Goal: Task Accomplishment & Management: Complete application form

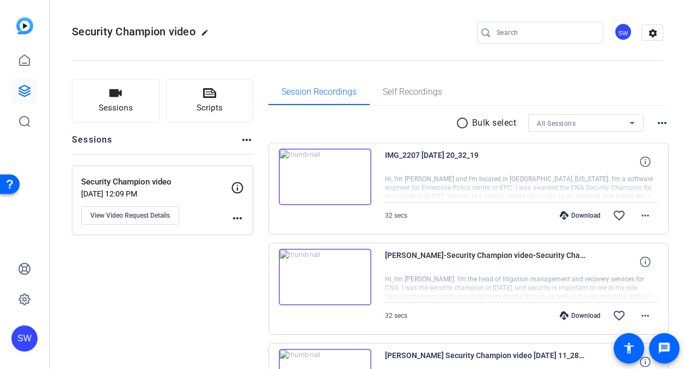
scroll to position [109, 0]
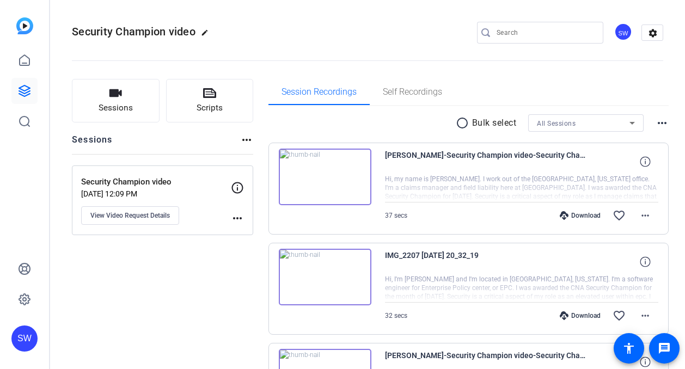
click at [321, 176] on img at bounding box center [325, 177] width 93 height 57
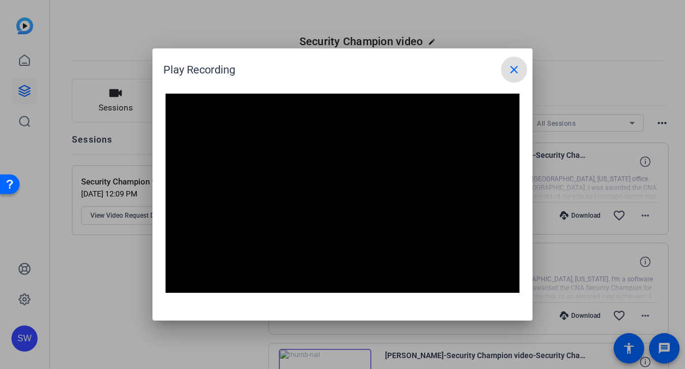
click at [517, 68] on mat-icon "close" at bounding box center [514, 69] width 13 height 13
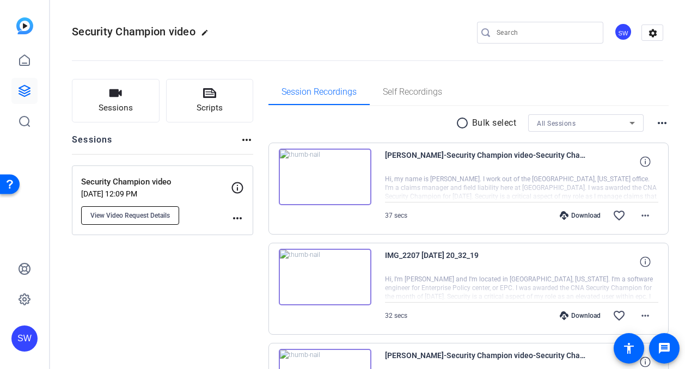
click at [138, 217] on span "View Video Request Details" at bounding box center [130, 215] width 80 height 9
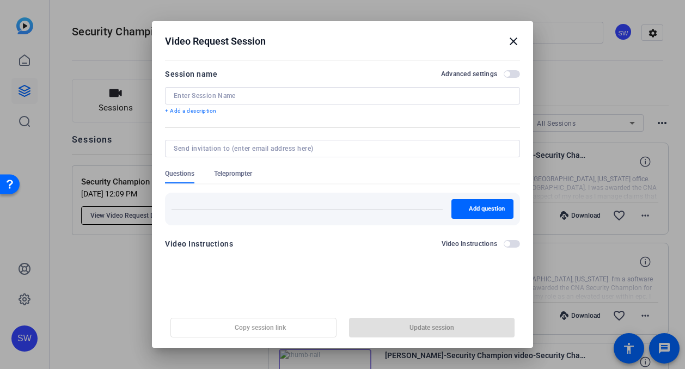
type input "Security Champion video"
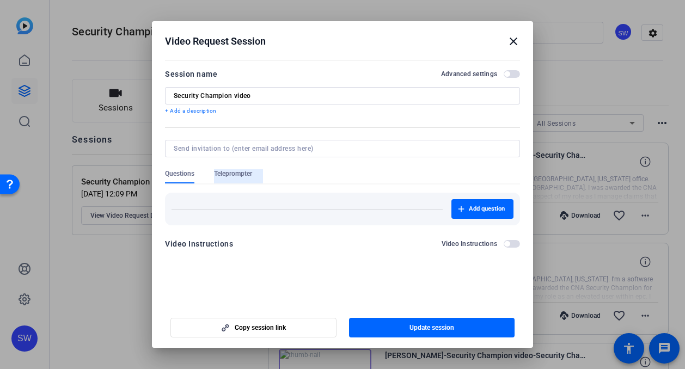
click at [236, 174] on span "Teleprompter" at bounding box center [233, 173] width 38 height 9
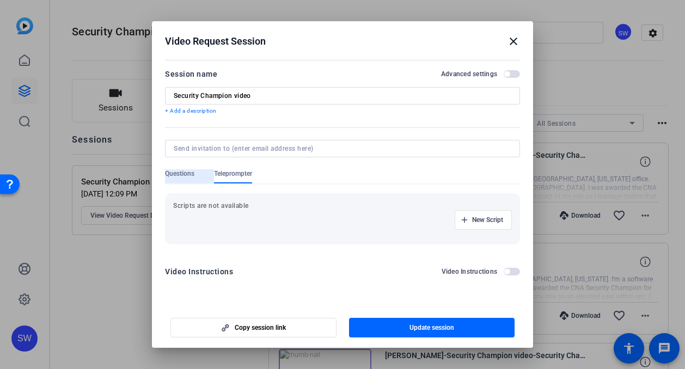
click at [174, 172] on span "Questions" at bounding box center [179, 173] width 29 height 9
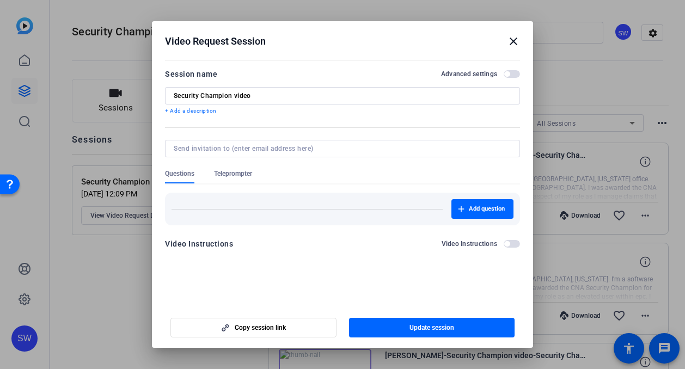
click at [513, 41] on mat-icon "close" at bounding box center [513, 41] width 13 height 13
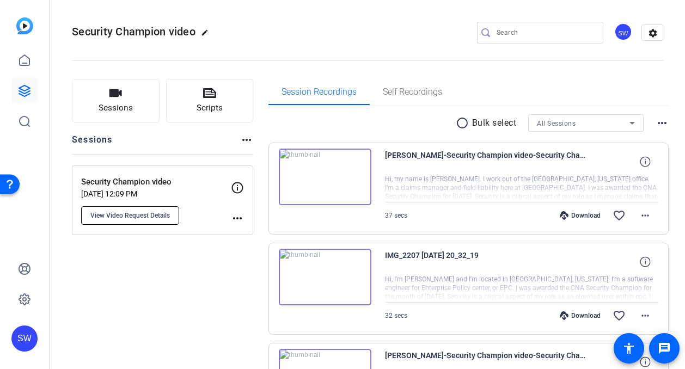
click at [139, 215] on span "View Video Request Details" at bounding box center [130, 215] width 80 height 9
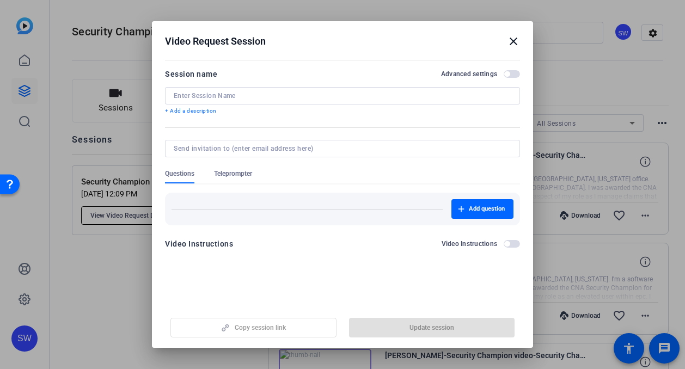
type input "Security Champion video"
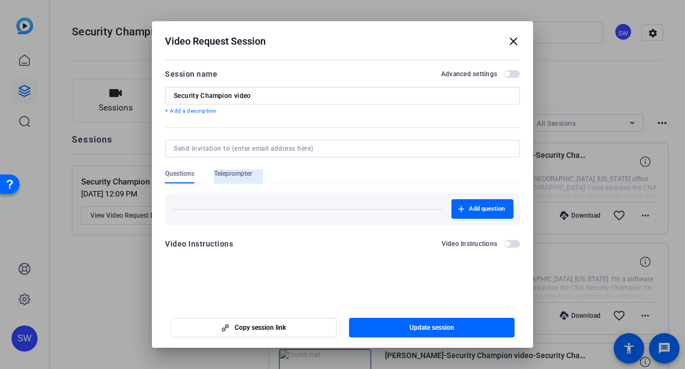
click at [230, 170] on span "Teleprompter" at bounding box center [233, 173] width 38 height 9
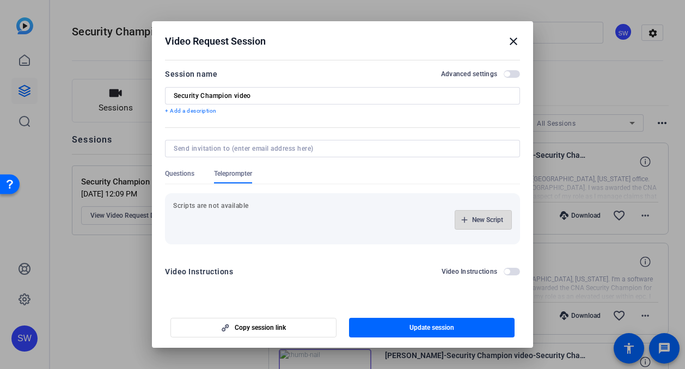
click at [466, 220] on icon "button" at bounding box center [465, 220] width 6 height 6
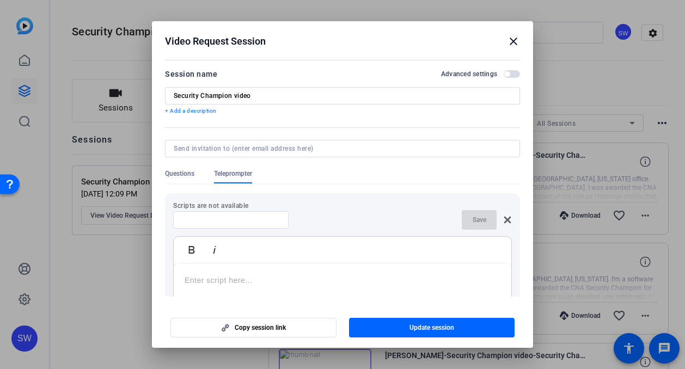
click at [217, 276] on p at bounding box center [343, 281] width 316 height 12
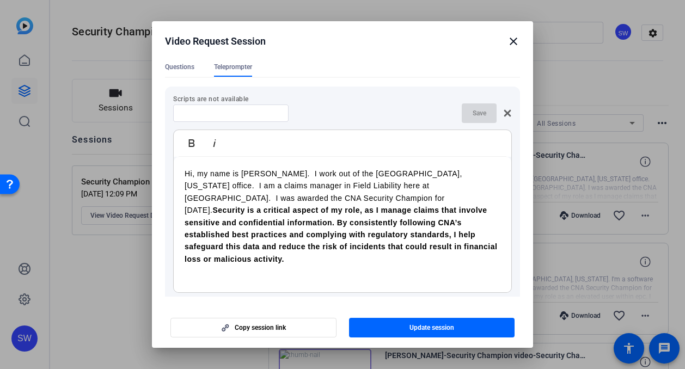
scroll to position [109, 0]
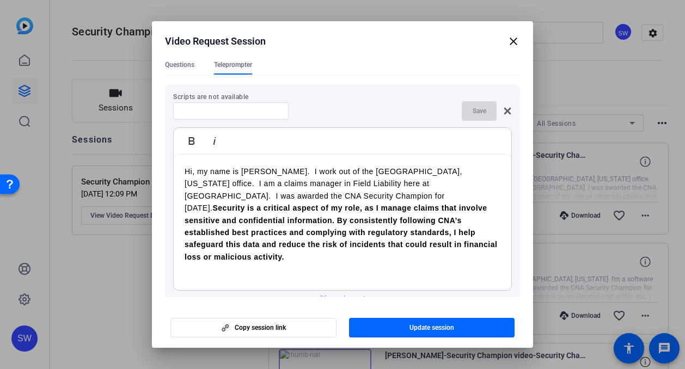
click at [229, 110] on input at bounding box center [231, 111] width 98 height 9
type input "Melissa Miles"
click at [473, 113] on span "Save" at bounding box center [480, 111] width 14 height 9
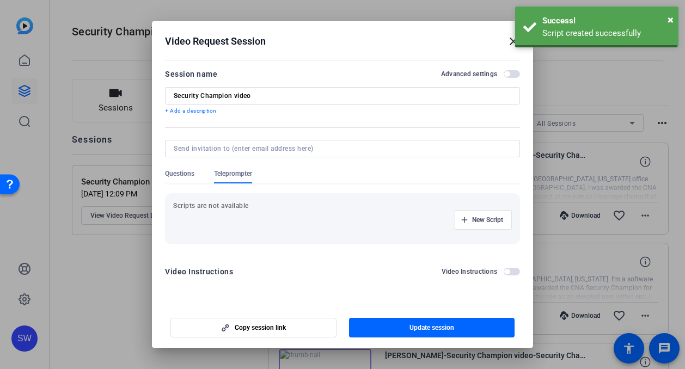
scroll to position [0, 0]
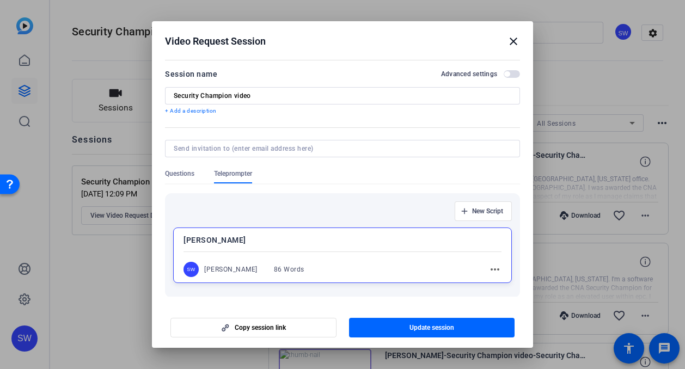
click at [511, 75] on span "button" at bounding box center [512, 74] width 16 height 8
click at [417, 334] on span "button" at bounding box center [432, 328] width 166 height 26
click at [511, 41] on mat-icon "close" at bounding box center [513, 41] width 13 height 13
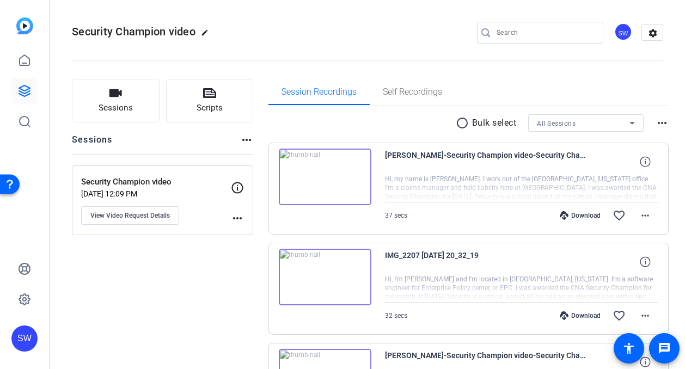
click at [236, 217] on mat-icon "more_horiz" at bounding box center [237, 218] width 13 height 13
click at [139, 221] on div at bounding box center [342, 184] width 685 height 369
click at [135, 215] on span "View Video Request Details" at bounding box center [130, 215] width 80 height 9
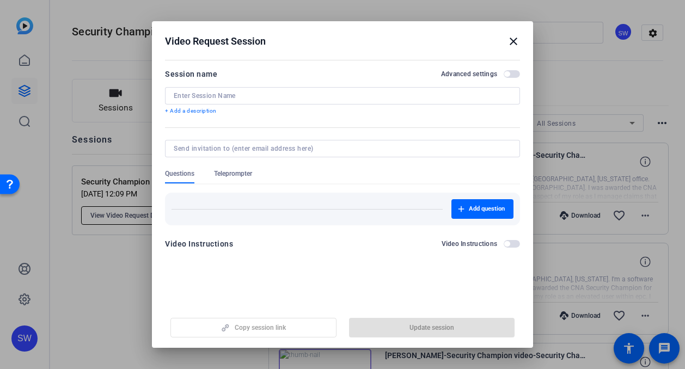
type input "Security Champion video"
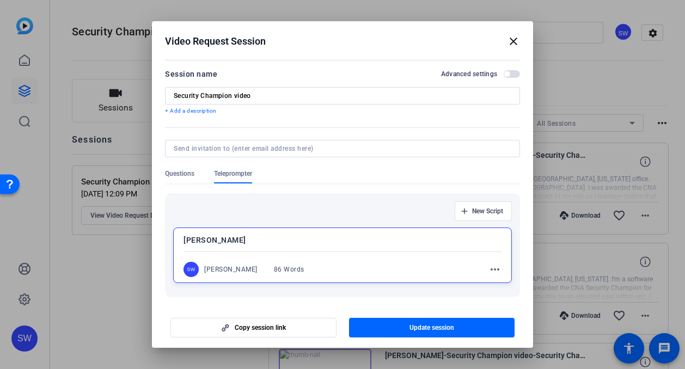
click at [489, 269] on mat-icon "more_horiz" at bounding box center [495, 269] width 13 height 13
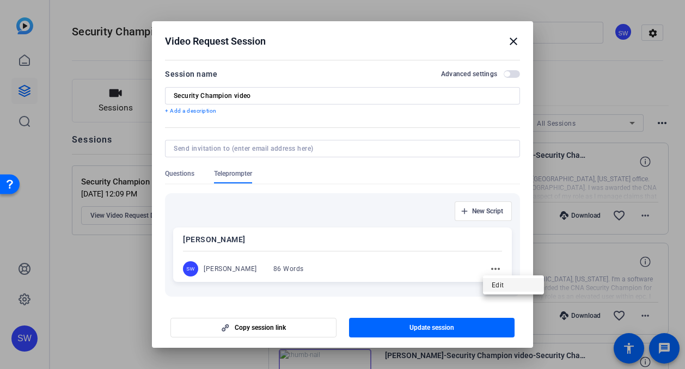
click at [498, 284] on span "Edit" at bounding box center [514, 285] width 44 height 13
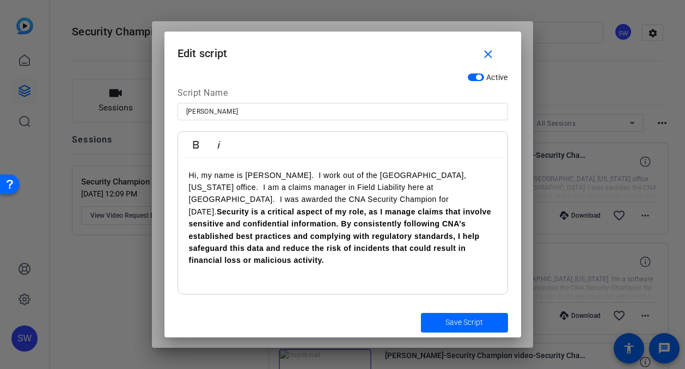
drag, startPoint x: 399, startPoint y: 251, endPoint x: 168, endPoint y: 168, distance: 245.4
click at [168, 168] on div "Active Script Name Melissa Miles Bold Italic Hi, my name is Melissa Miles. I wo…" at bounding box center [343, 188] width 357 height 240
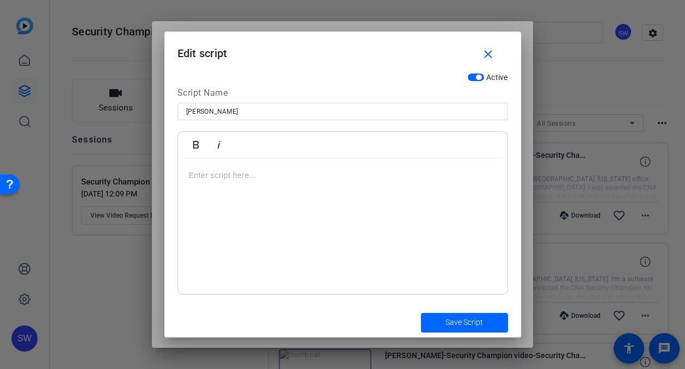
click at [470, 80] on span "button" at bounding box center [476, 78] width 16 height 8
click at [462, 325] on span "Save Script" at bounding box center [465, 322] width 38 height 11
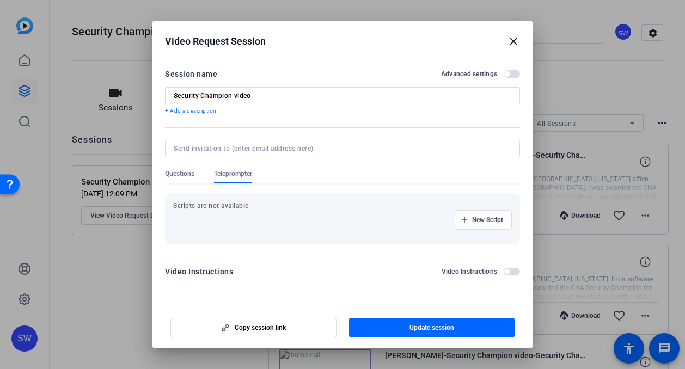
click at [511, 40] on mat-icon "close" at bounding box center [513, 41] width 13 height 13
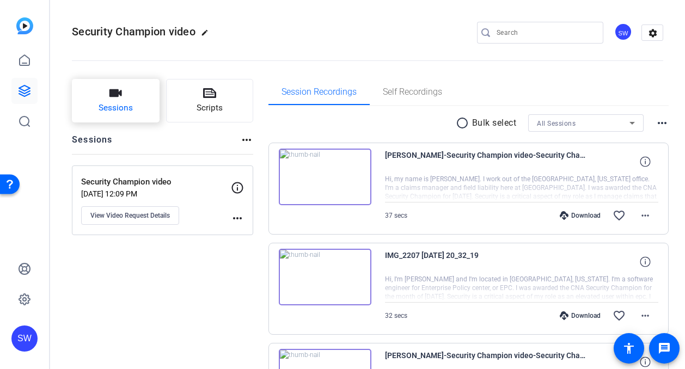
click at [131, 103] on span "Sessions" at bounding box center [116, 108] width 34 height 13
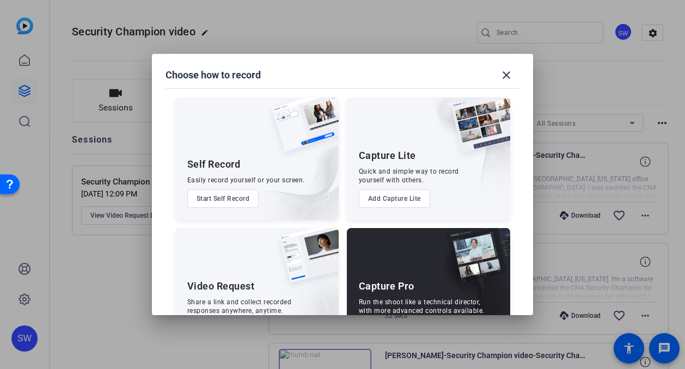
click at [234, 290] on div "Video Request" at bounding box center [221, 286] width 68 height 13
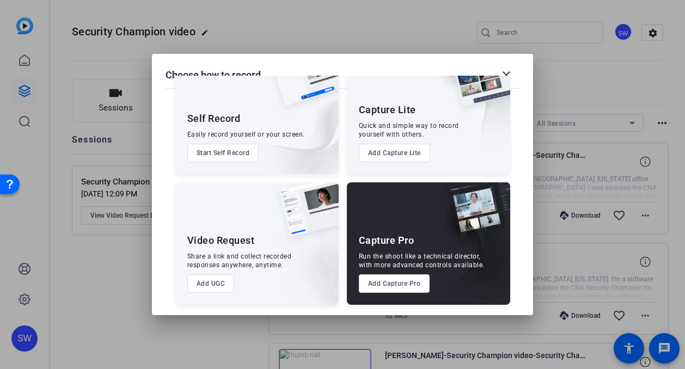
click at [215, 282] on button "Add UGC" at bounding box center [210, 284] width 47 height 19
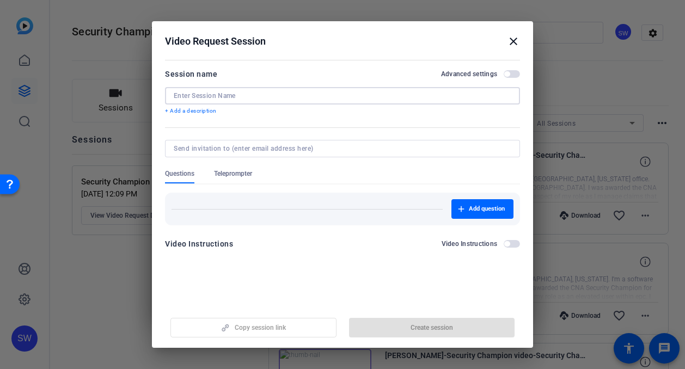
click at [244, 95] on input at bounding box center [343, 96] width 338 height 9
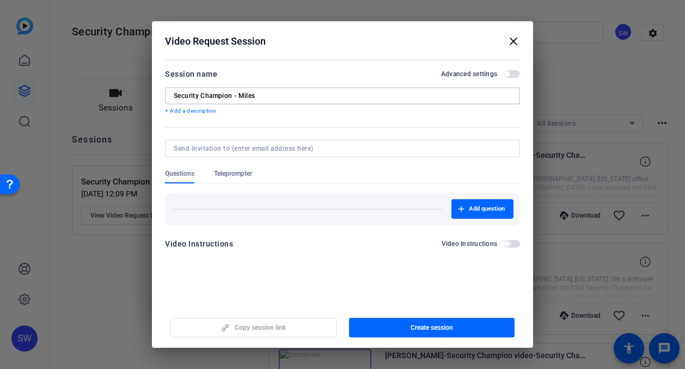
type input "Security Champion - Miles"
click at [516, 72] on span "button" at bounding box center [512, 74] width 16 height 8
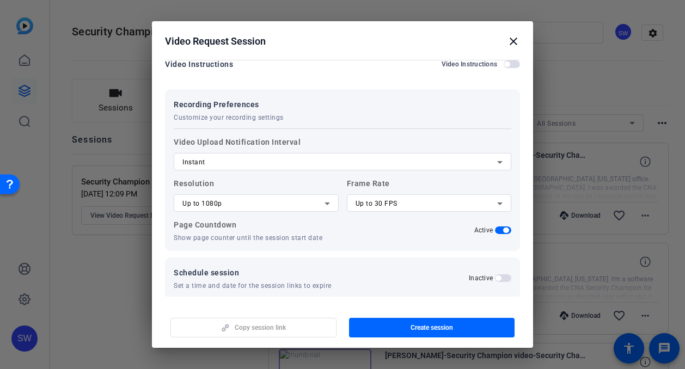
scroll to position [181, 0]
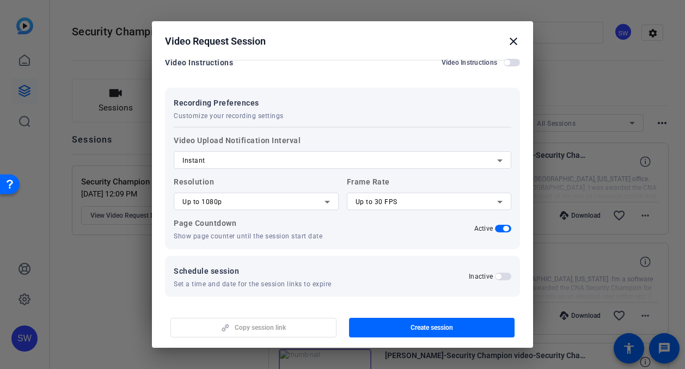
click at [322, 202] on icon at bounding box center [327, 202] width 13 height 13
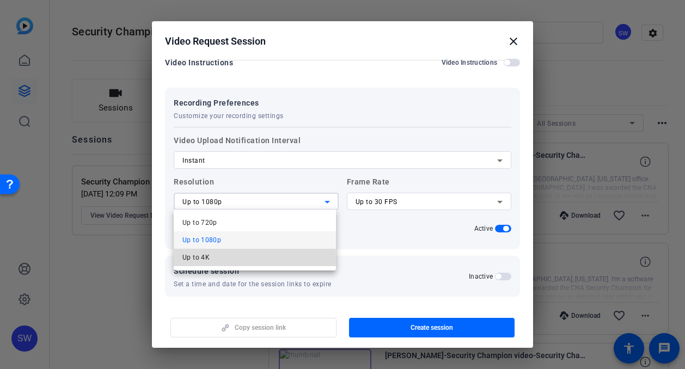
click at [215, 258] on mat-option "Up to 4K" at bounding box center [255, 257] width 162 height 17
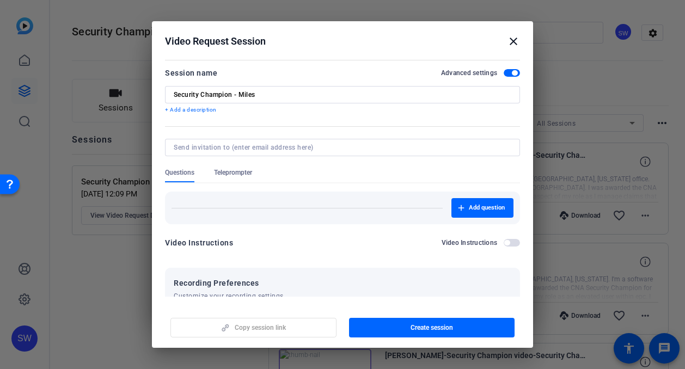
scroll to position [0, 0]
click at [230, 170] on span "Teleprompter" at bounding box center [233, 173] width 38 height 9
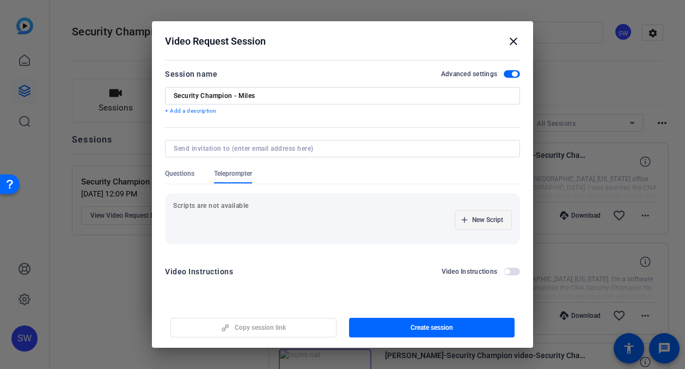
click at [465, 220] on span "button" at bounding box center [483, 220] width 56 height 26
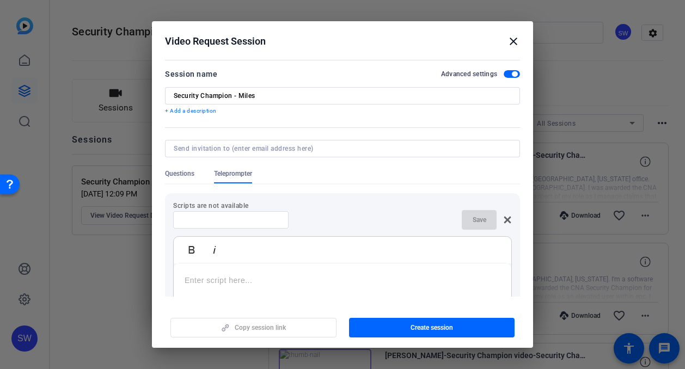
click at [194, 284] on p at bounding box center [343, 281] width 316 height 12
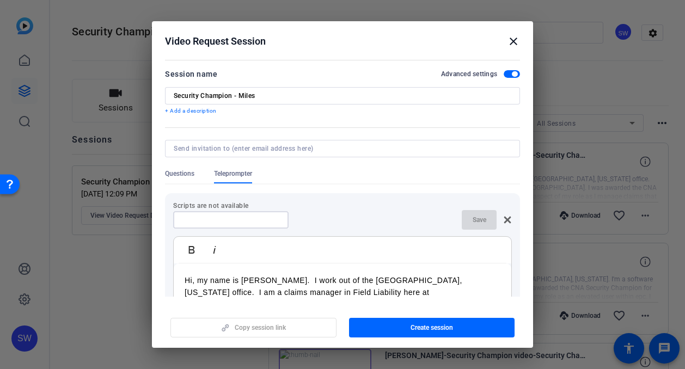
click at [201, 221] on input at bounding box center [231, 220] width 98 height 9
type input "Melissa Miles"
click at [473, 217] on span "Save" at bounding box center [480, 220] width 14 height 9
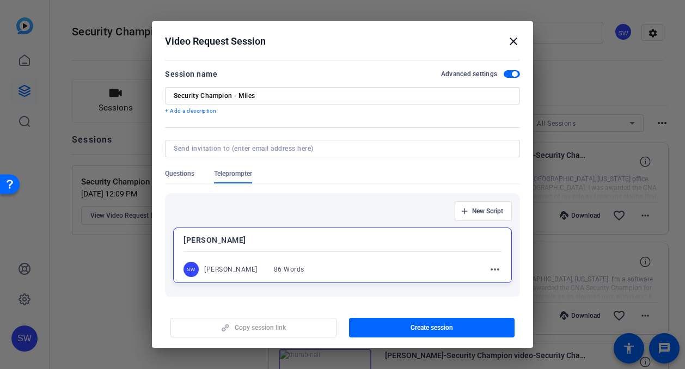
click at [270, 328] on div "Copy session link Create session" at bounding box center [342, 324] width 355 height 28
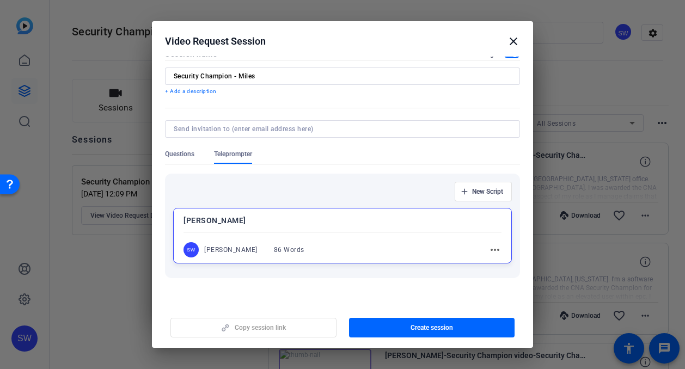
scroll to position [2, 0]
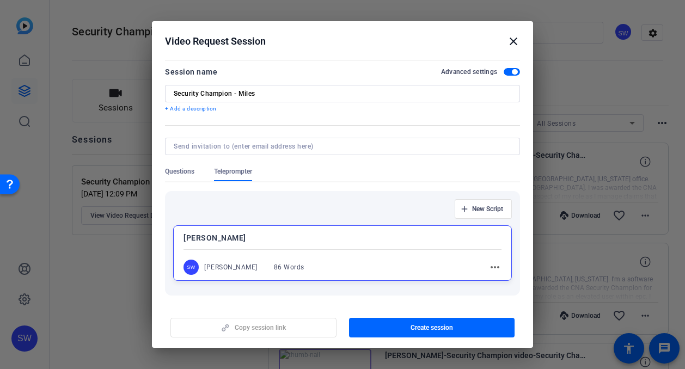
click at [504, 70] on span "button" at bounding box center [512, 72] width 16 height 8
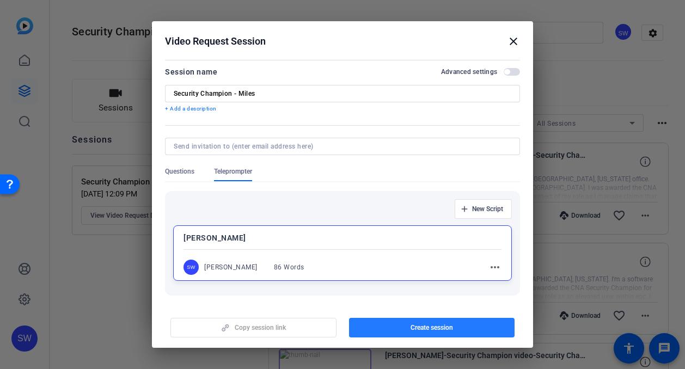
click at [422, 334] on span "button" at bounding box center [432, 328] width 166 height 26
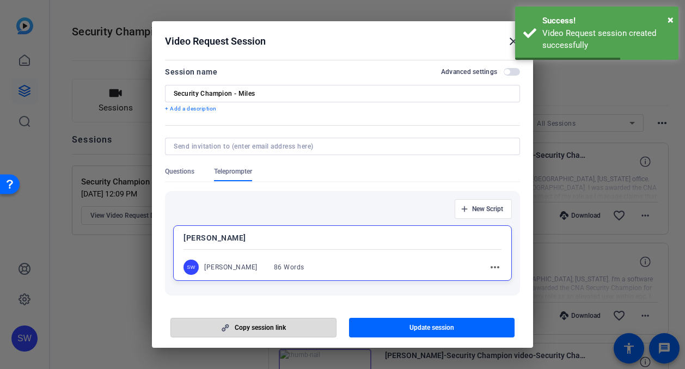
click at [264, 329] on span "Copy session link" at bounding box center [260, 328] width 51 height 9
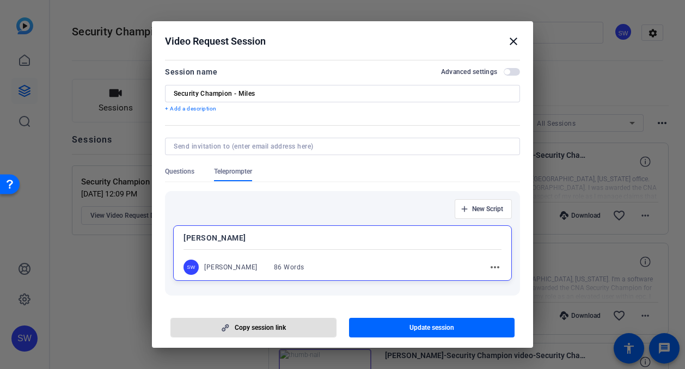
click at [513, 40] on mat-icon "close" at bounding box center [513, 41] width 13 height 13
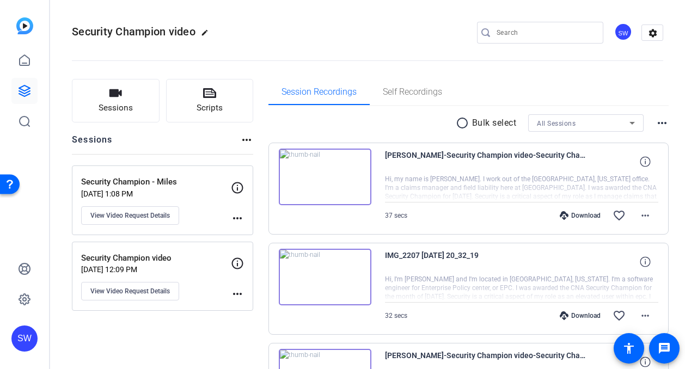
click at [207, 217] on div "Security Champion - Miles Sep 03, 2025 @ 1:08 PM View Video Request Details" at bounding box center [156, 200] width 150 height 49
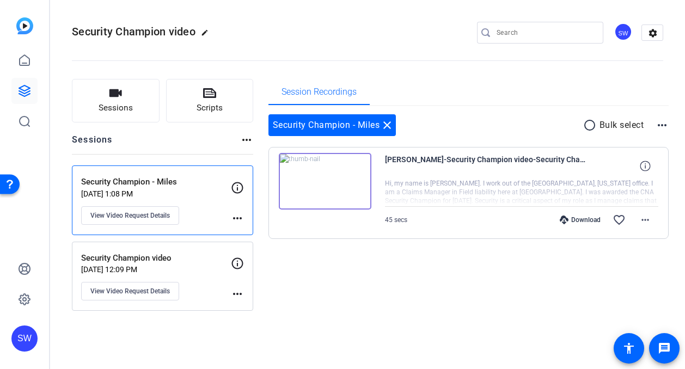
click at [322, 181] on img at bounding box center [325, 181] width 93 height 57
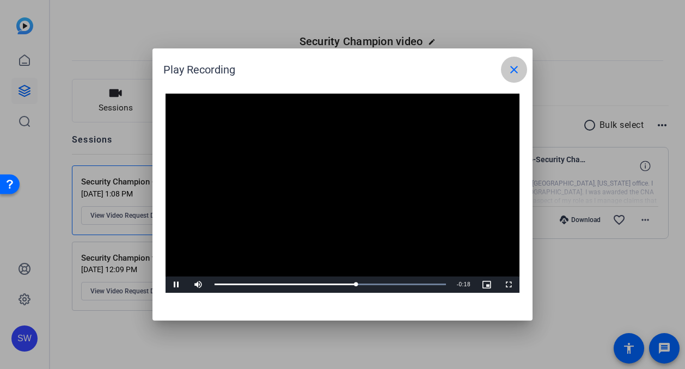
click at [511, 69] on mat-icon "close" at bounding box center [514, 69] width 13 height 13
